Goal: Information Seeking & Learning: Learn about a topic

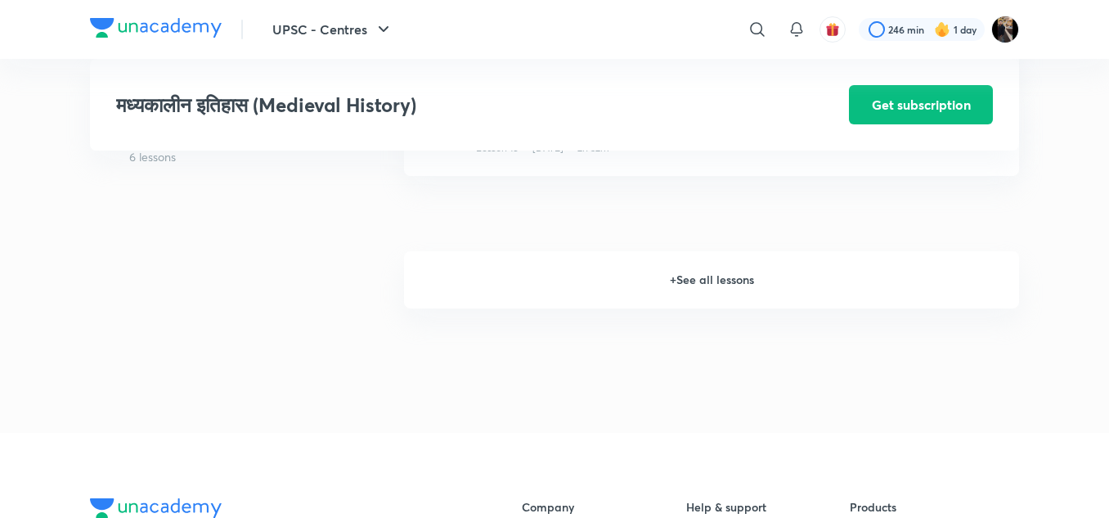
click at [672, 292] on h6 "+ See all lessons" at bounding box center [711, 279] width 615 height 57
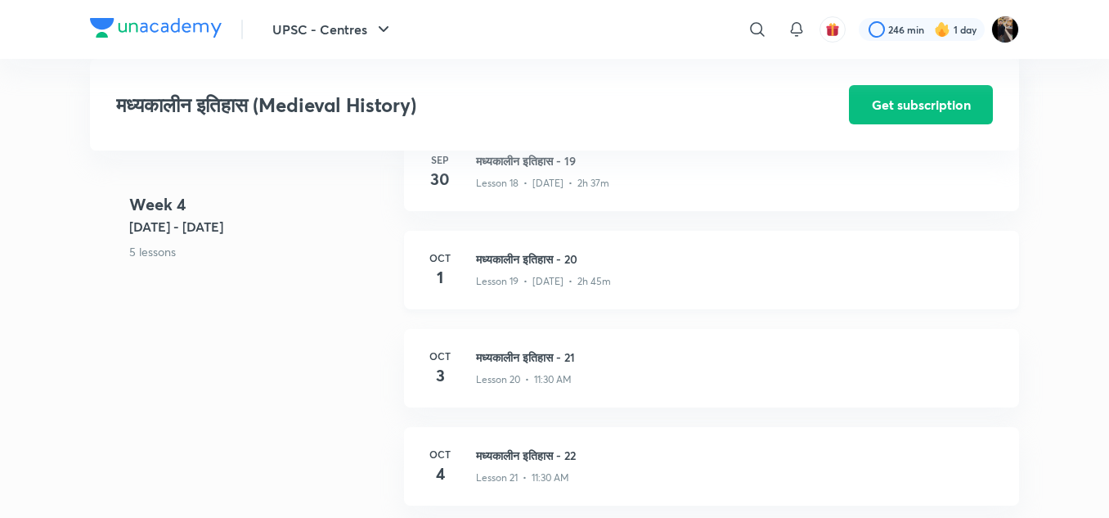
scroll to position [2560, 0]
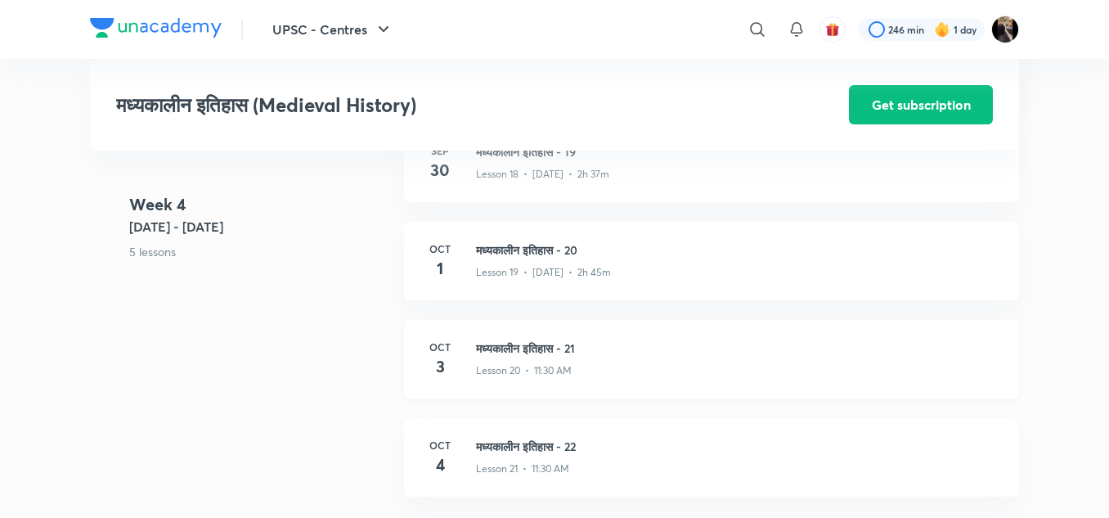
click at [498, 344] on h3 "मध्यकालीन इतिहास - 21" at bounding box center [737, 347] width 523 height 17
